Goal: Information Seeking & Learning: Learn about a topic

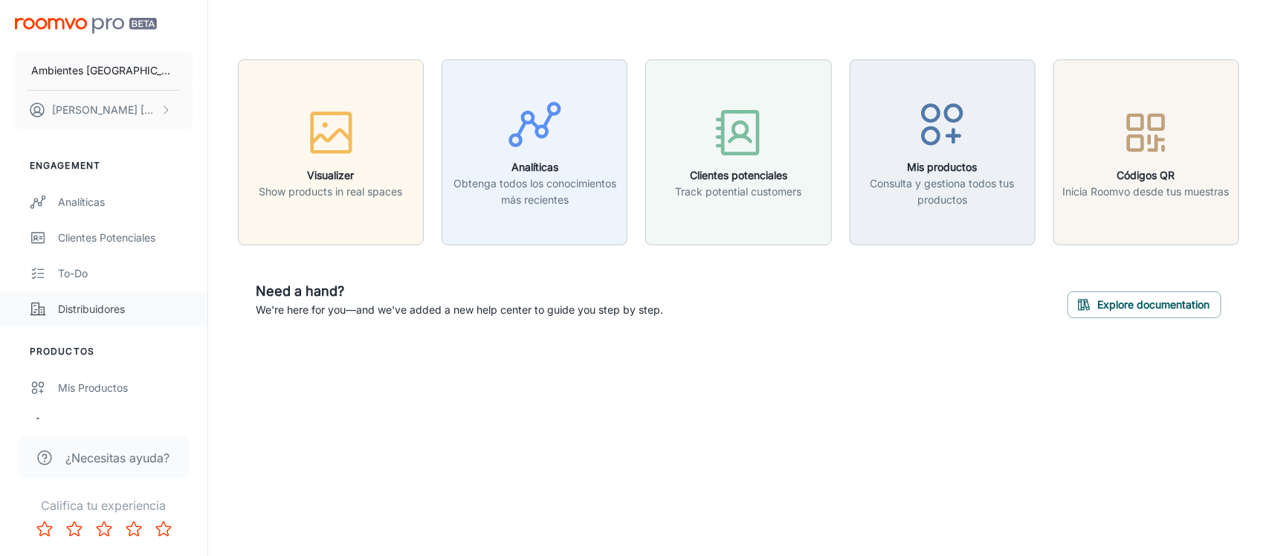
click at [82, 296] on link "Distribuidores" at bounding box center [103, 309] width 207 height 36
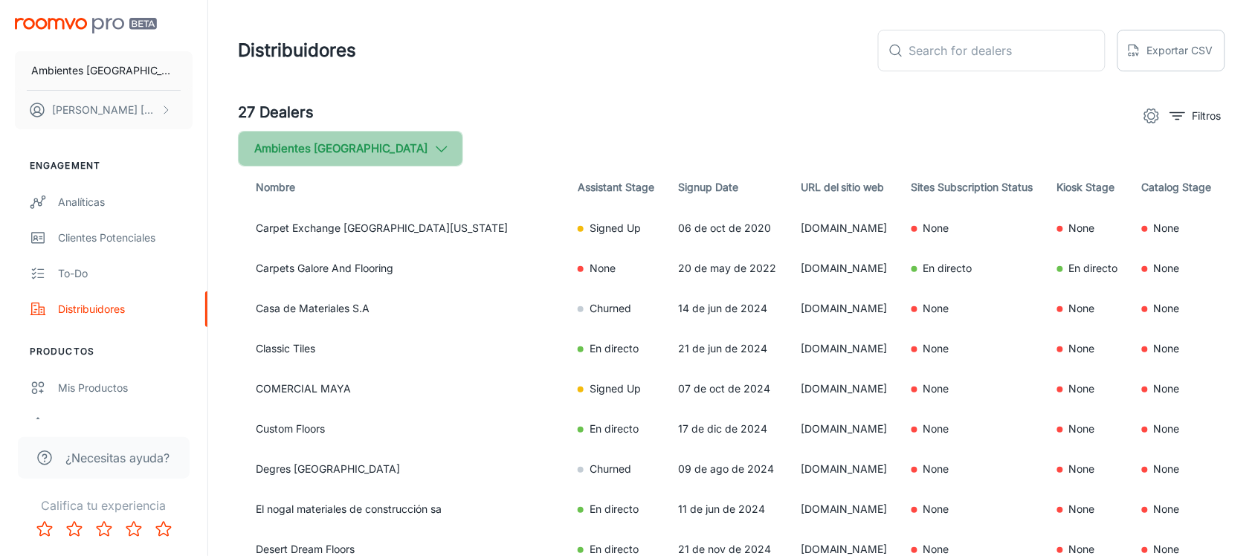
click at [366, 150] on button "Ambientes [GEOGRAPHIC_DATA]" at bounding box center [350, 149] width 225 height 36
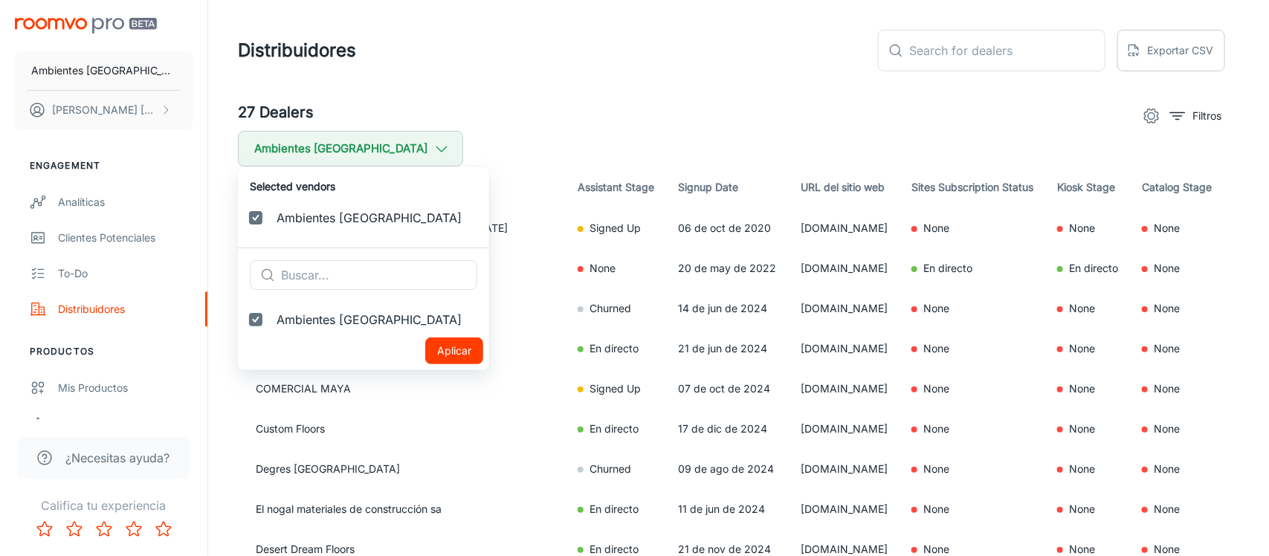
click at [528, 121] on div at bounding box center [634, 278] width 1269 height 556
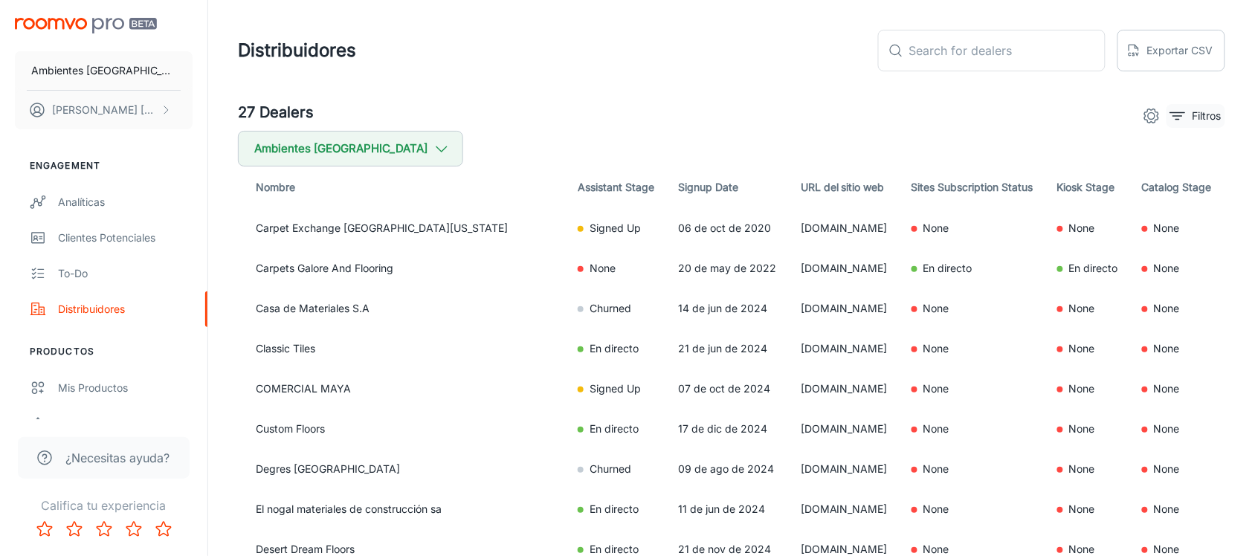
click at [1192, 109] on p "Filtros" at bounding box center [1206, 116] width 29 height 16
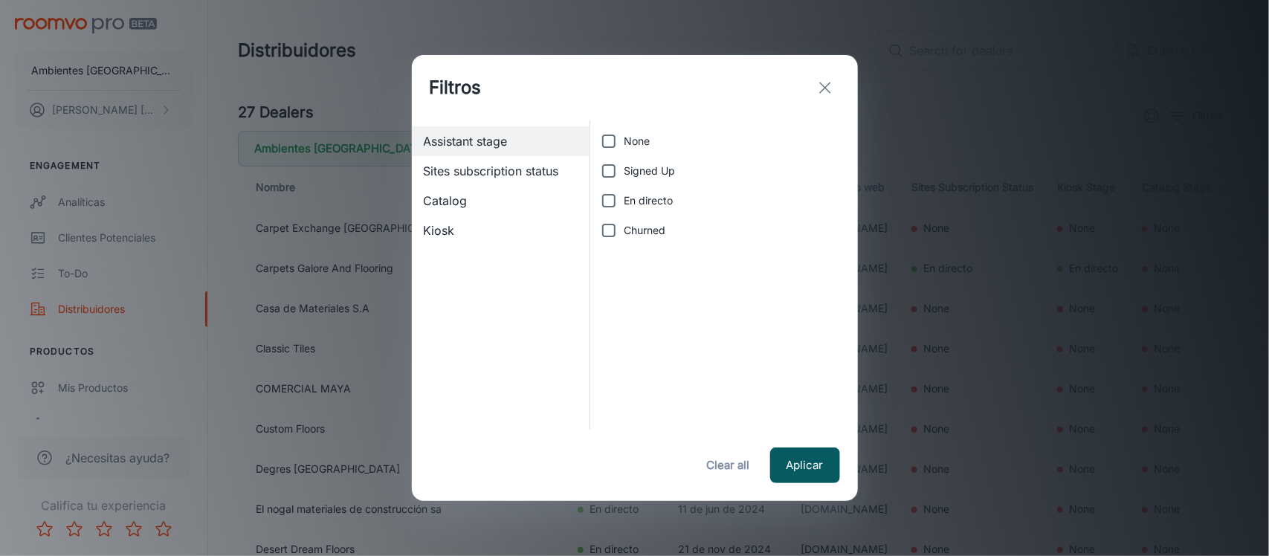
click at [807, 75] on div "Filtros" at bounding box center [635, 87] width 446 height 65
click at [818, 80] on icon "exit" at bounding box center [825, 88] width 18 height 18
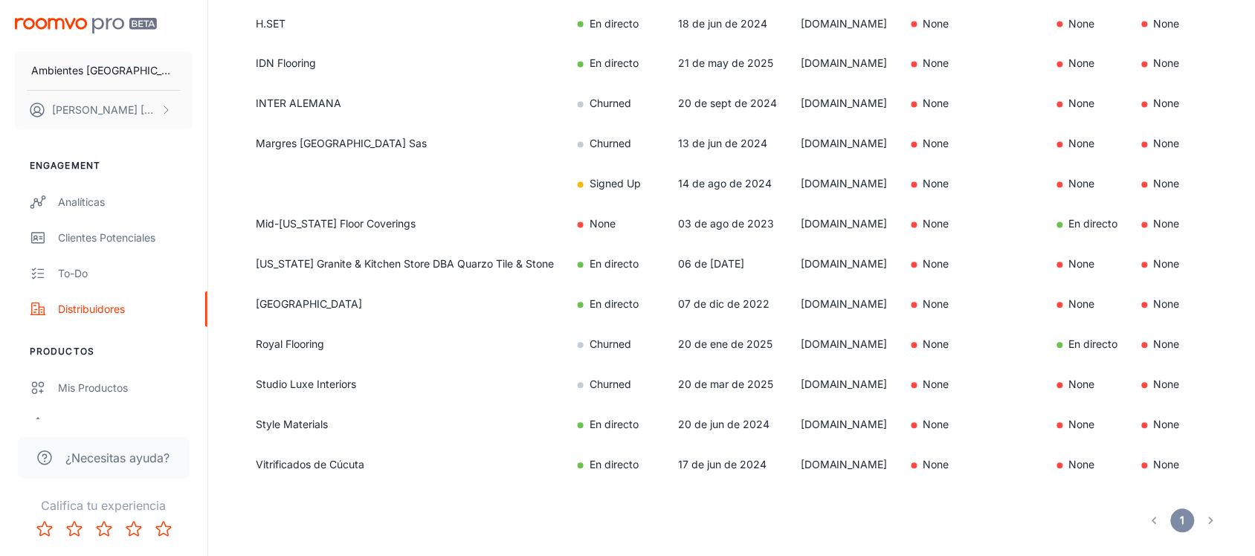
scroll to position [855, 0]
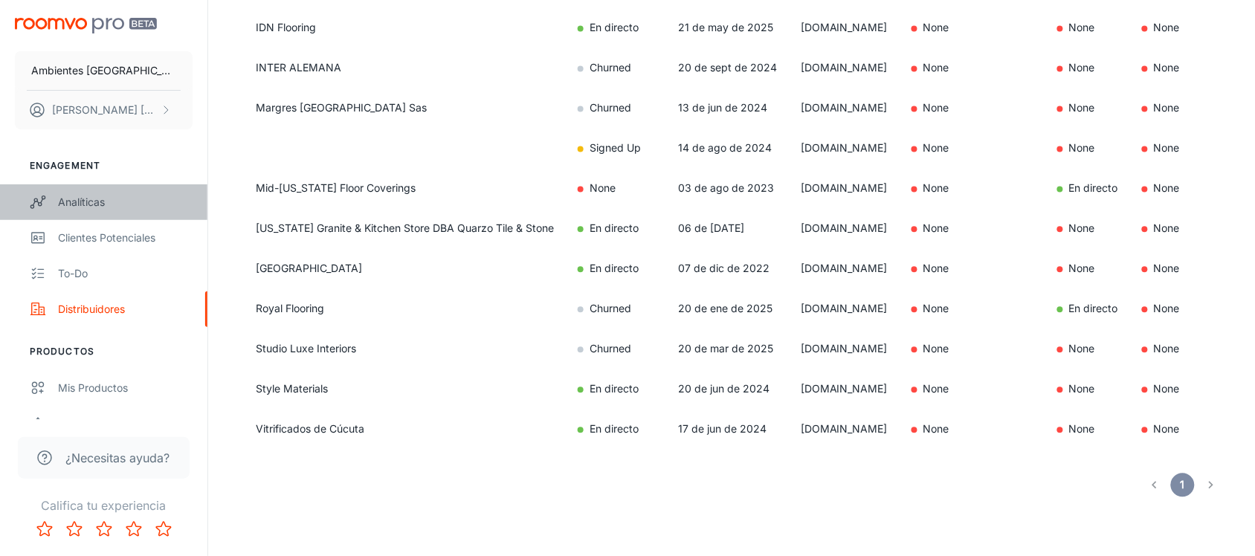
click at [94, 213] on link "Analíticas" at bounding box center [103, 202] width 207 height 36
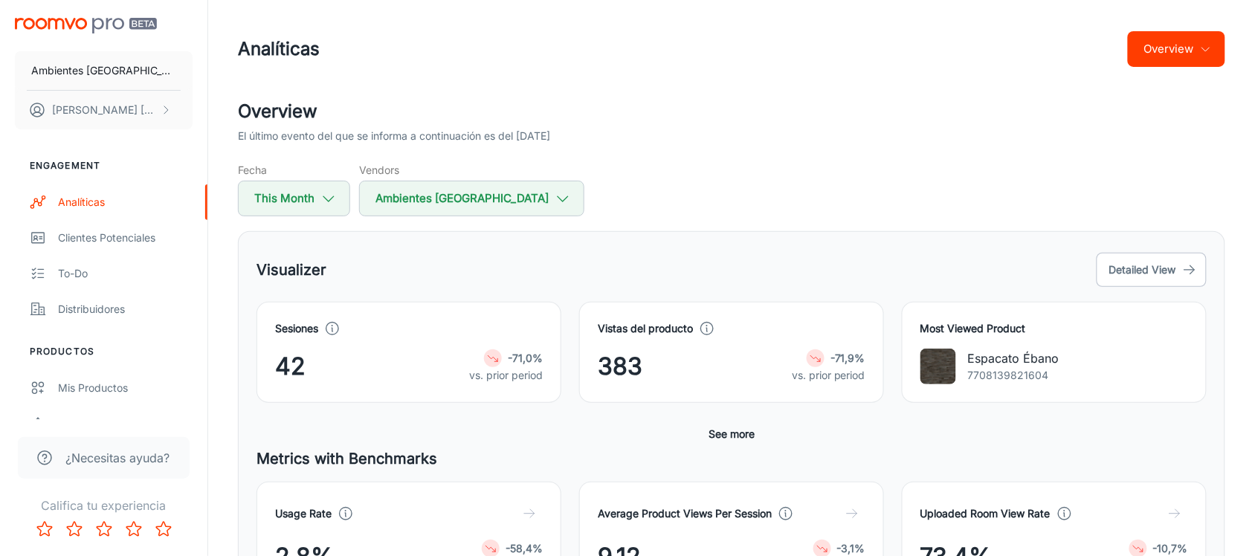
click at [1201, 46] on icon "button" at bounding box center [1206, 49] width 12 height 12
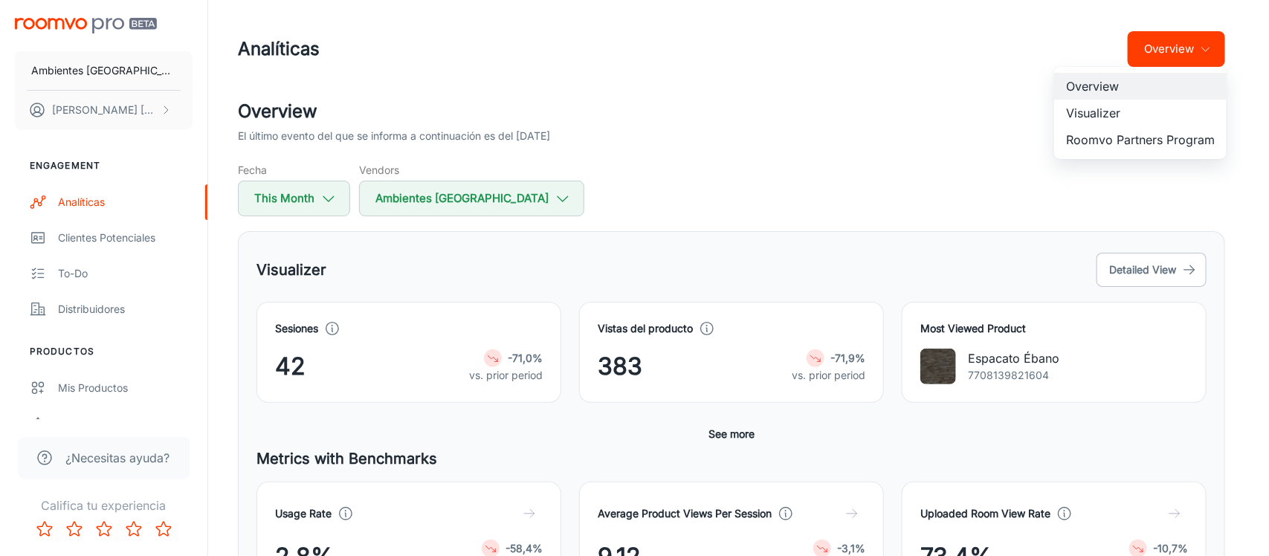
click at [1128, 124] on li "Visualizer" at bounding box center [1140, 113] width 172 height 27
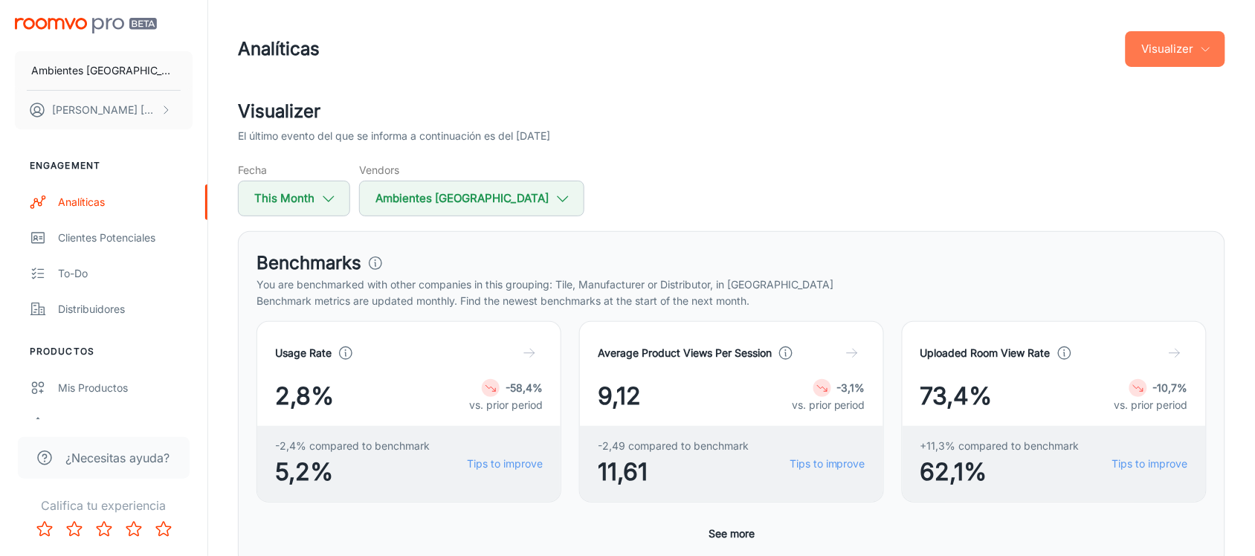
click at [1148, 54] on button "Visualizer" at bounding box center [1175, 49] width 100 height 36
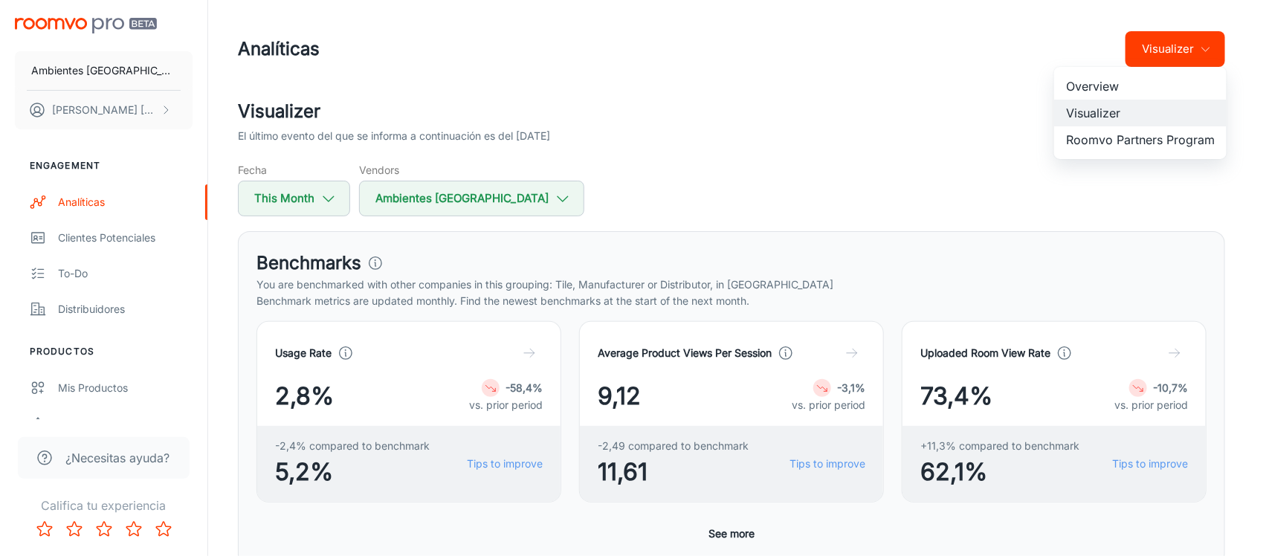
click at [1110, 153] on ul "Overview Visualizer Roomvo Partners Program" at bounding box center [1140, 113] width 172 height 92
click at [1113, 149] on li "Roomvo Partners Program" at bounding box center [1140, 139] width 172 height 27
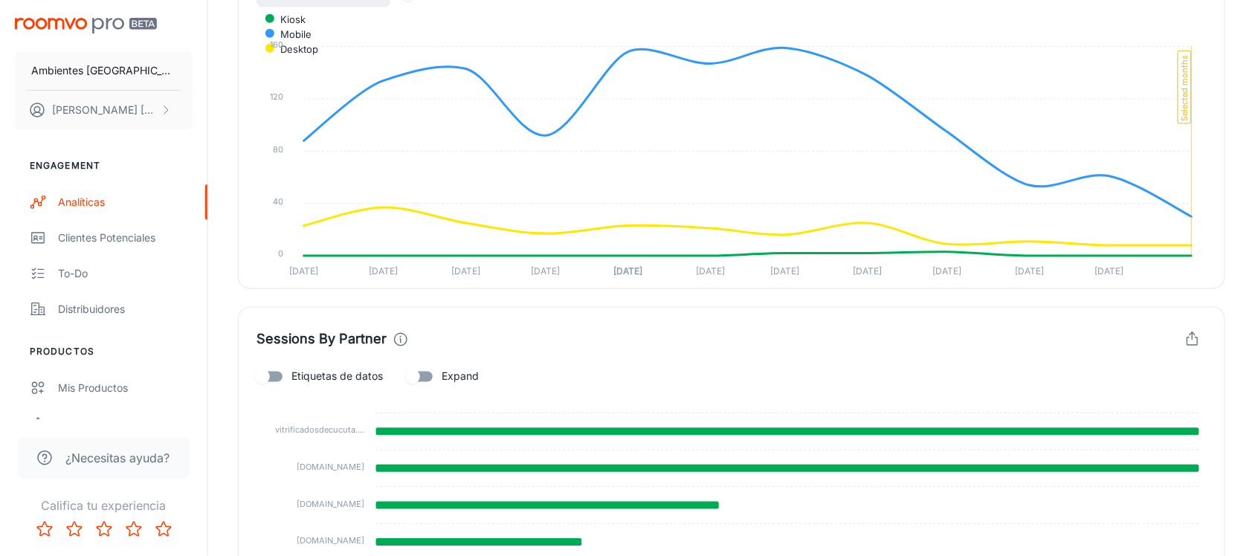
scroll to position [729, 0]
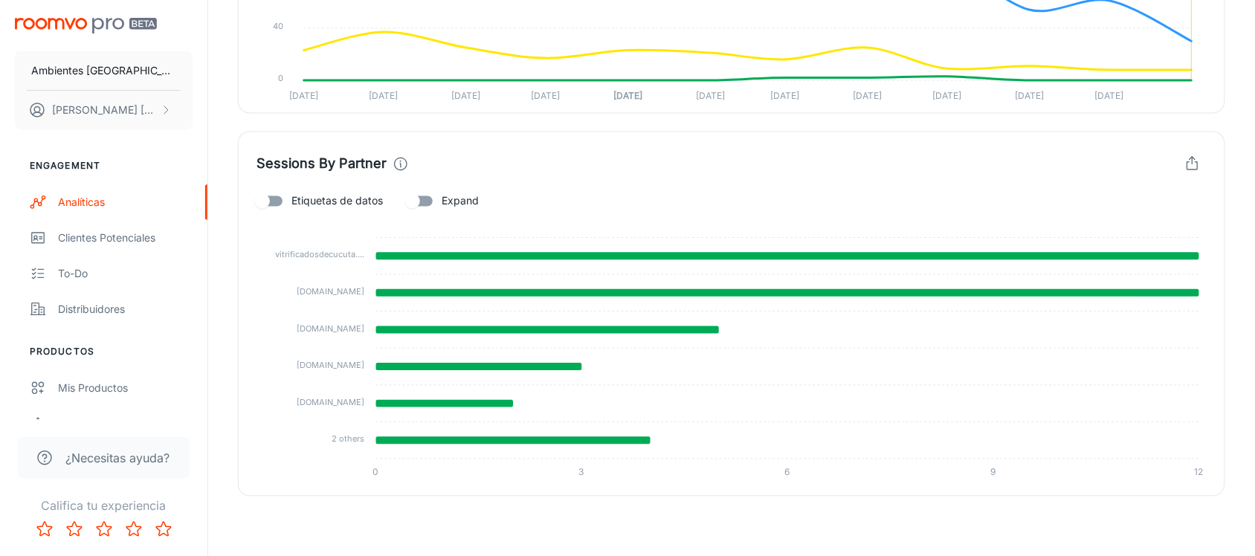
click at [288, 201] on input "Etiquetas de datos" at bounding box center [262, 201] width 85 height 28
checkbox input "true"
click at [424, 195] on input "Expand" at bounding box center [412, 201] width 85 height 28
checkbox input "true"
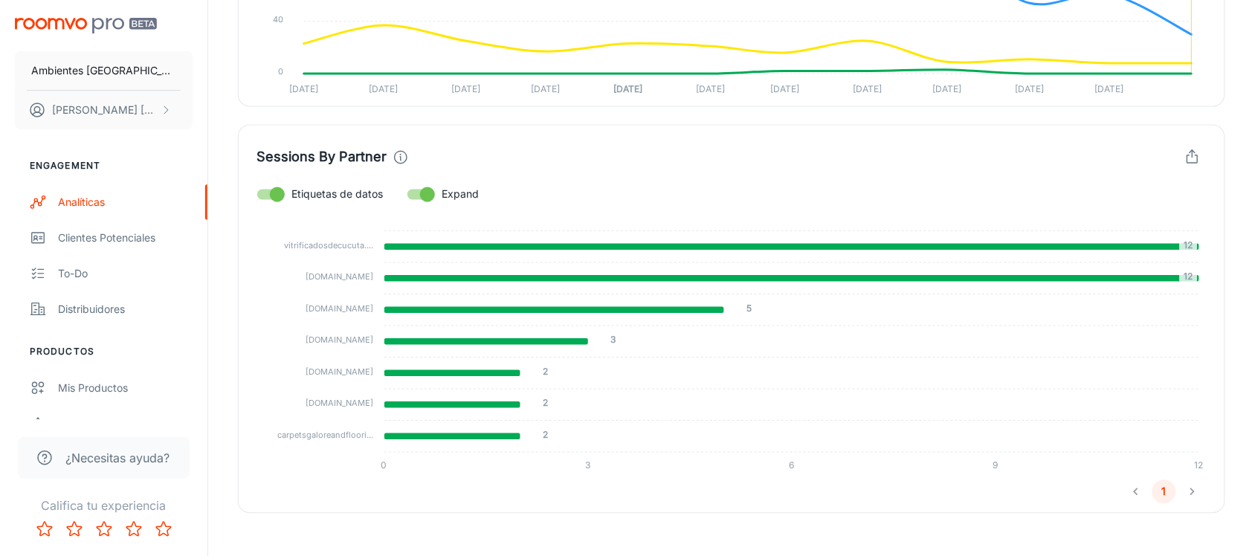
scroll to position [753, 0]
